Goal: Navigation & Orientation: Find specific page/section

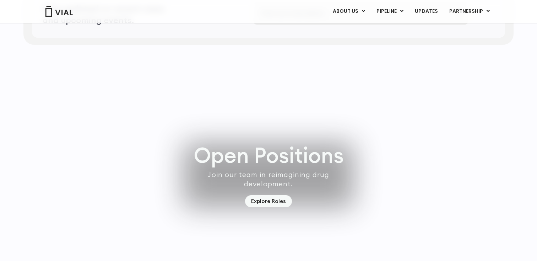
scroll to position [1964, 0]
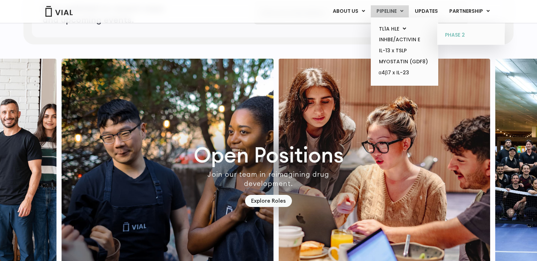
click at [451, 32] on link "PHASE 2" at bounding box center [471, 35] width 62 height 11
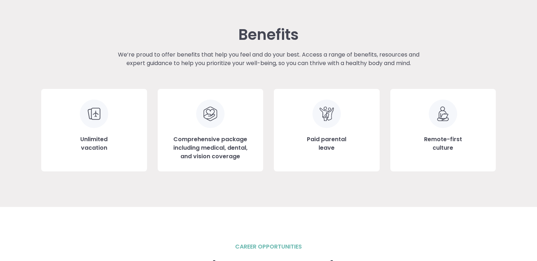
scroll to position [699, 0]
